Goal: Task Accomplishment & Management: Manage account settings

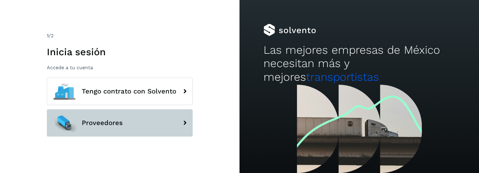
click at [111, 125] on span "Proveedores" at bounding box center [102, 122] width 41 height 7
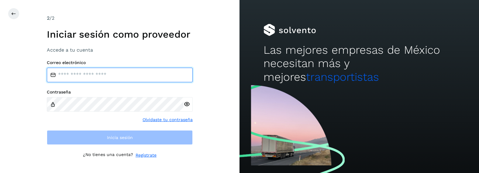
click at [114, 77] on input "email" at bounding box center [120, 75] width 146 height 15
type input "**********"
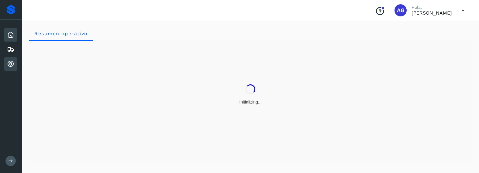
click at [12, 63] on icon at bounding box center [10, 63] width 7 height 7
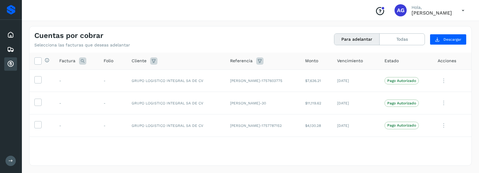
click at [319, 11] on div "Conoce nuestros beneficios AG Hola, [PERSON_NAME]" at bounding box center [250, 10] width 457 height 21
click at [462, 11] on icon at bounding box center [463, 10] width 12 height 12
click at [432, 29] on div "Cerrar sesión" at bounding box center [432, 28] width 72 height 12
